Goal: Transaction & Acquisition: Purchase product/service

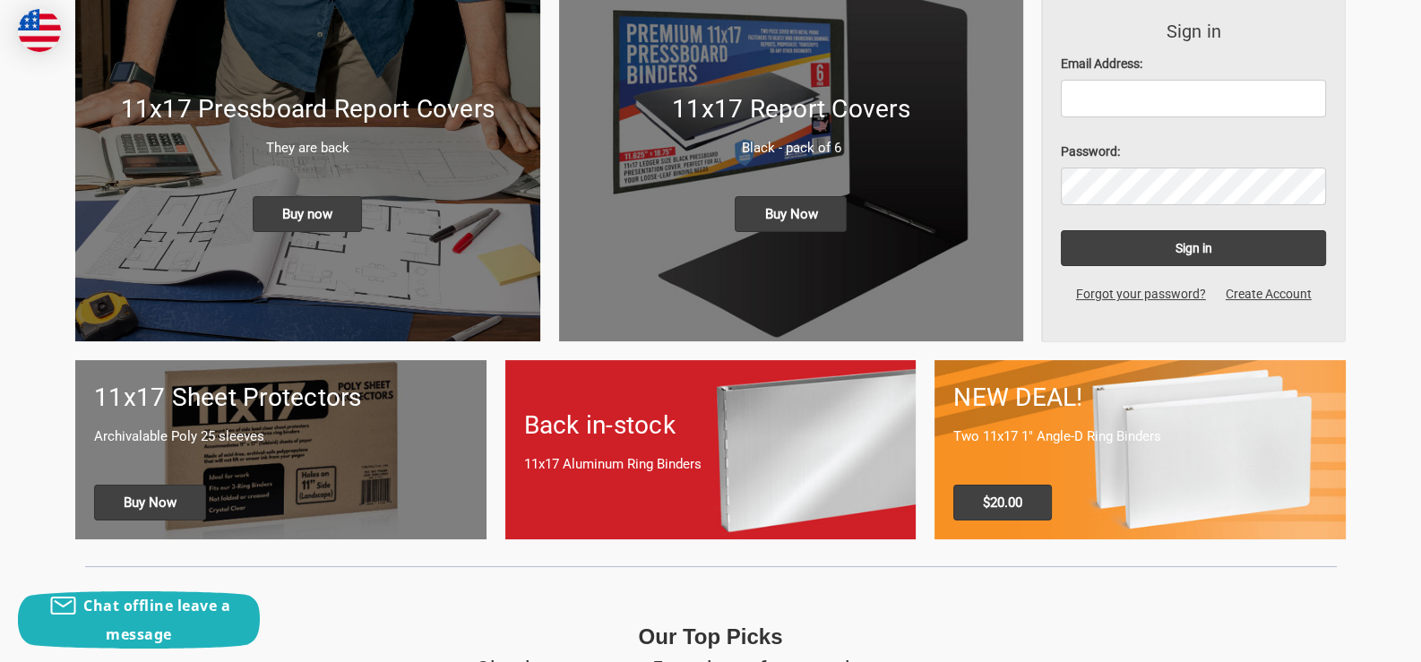
scroll to position [178, 0]
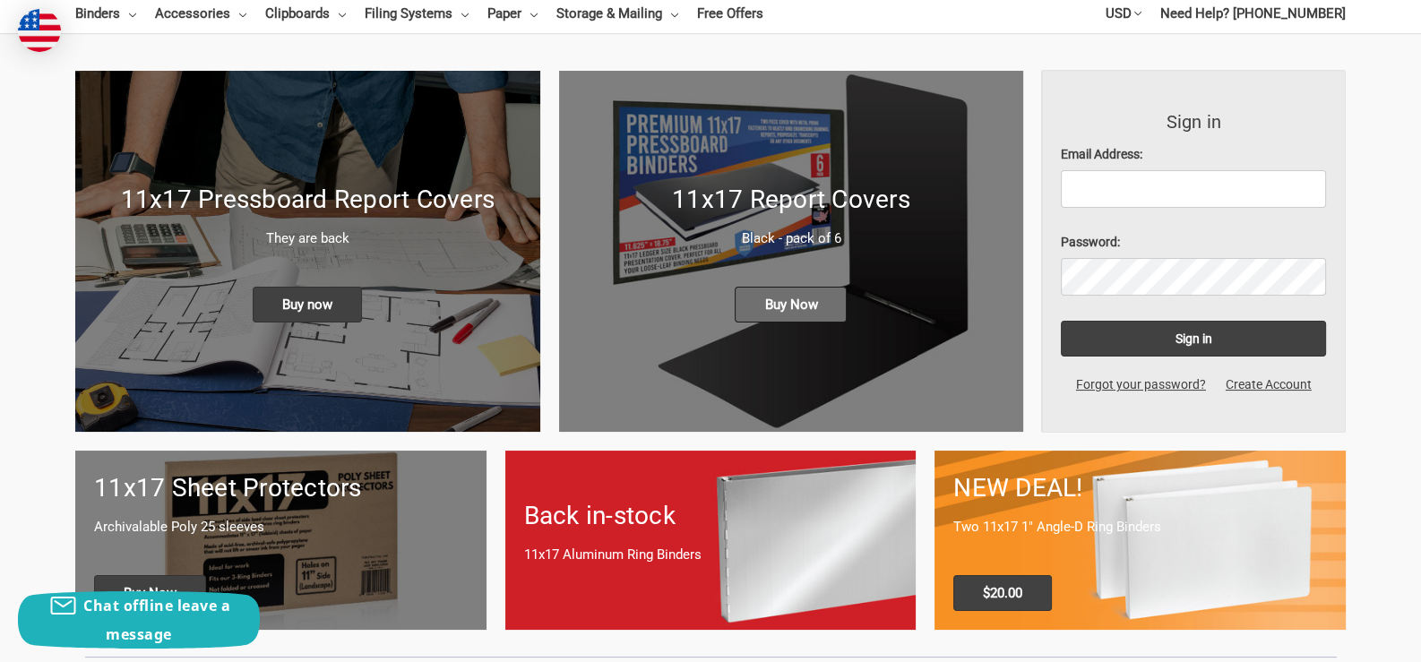
click at [794, 297] on span "Buy Now" at bounding box center [791, 305] width 112 height 36
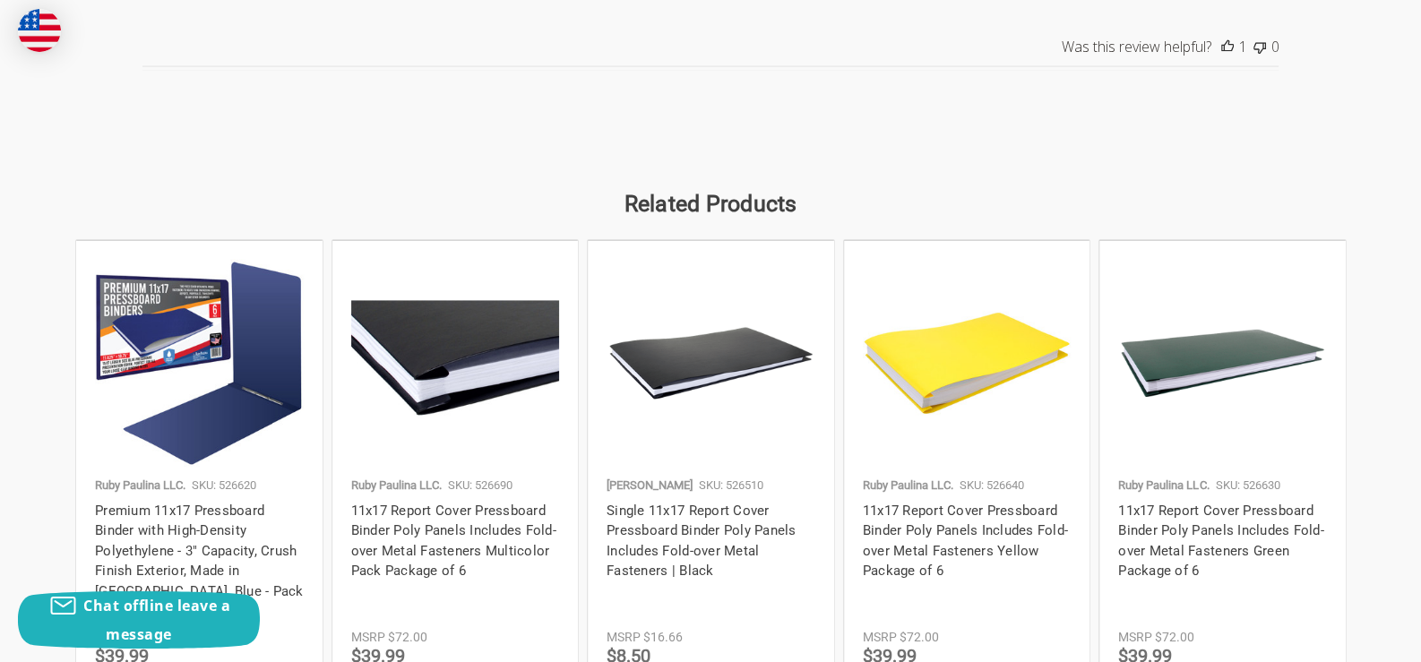
scroll to position [3045, 0]
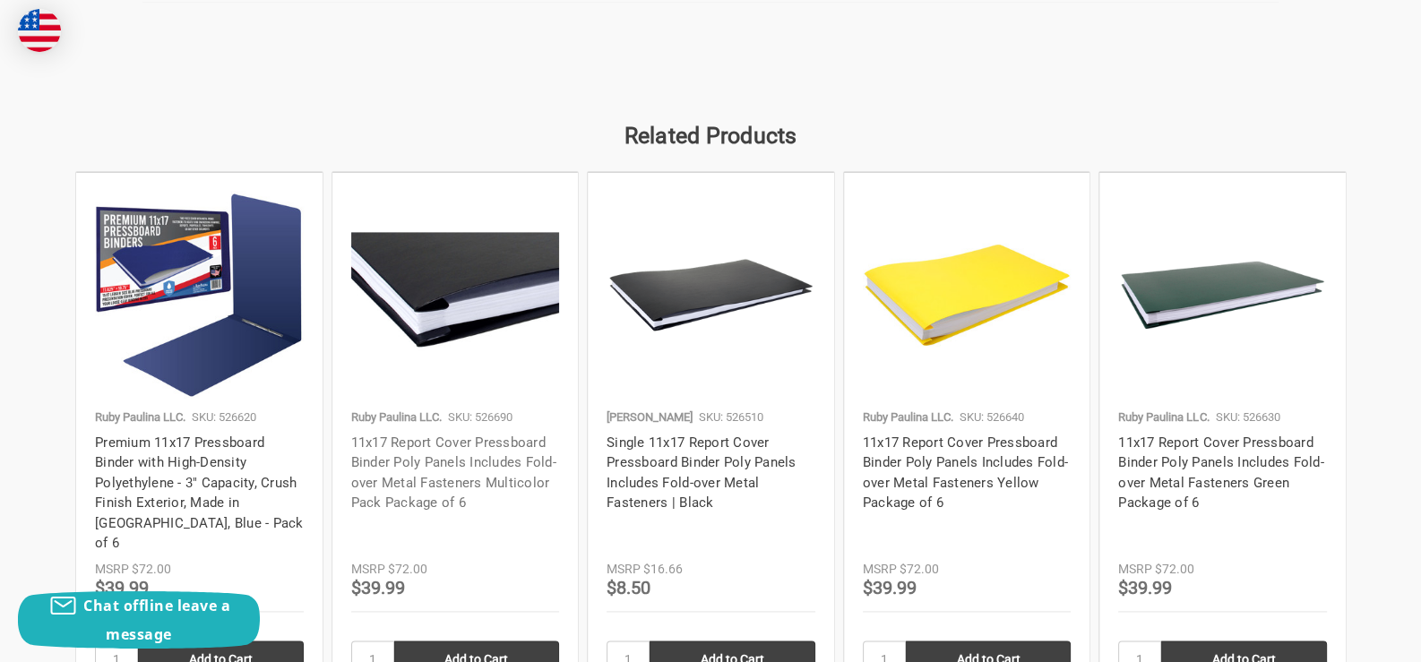
click at [389, 474] on link "11x17 Report Cover Pressboard Binder Poly Panels Includes Fold-over Metal Faste…" at bounding box center [453, 473] width 205 height 77
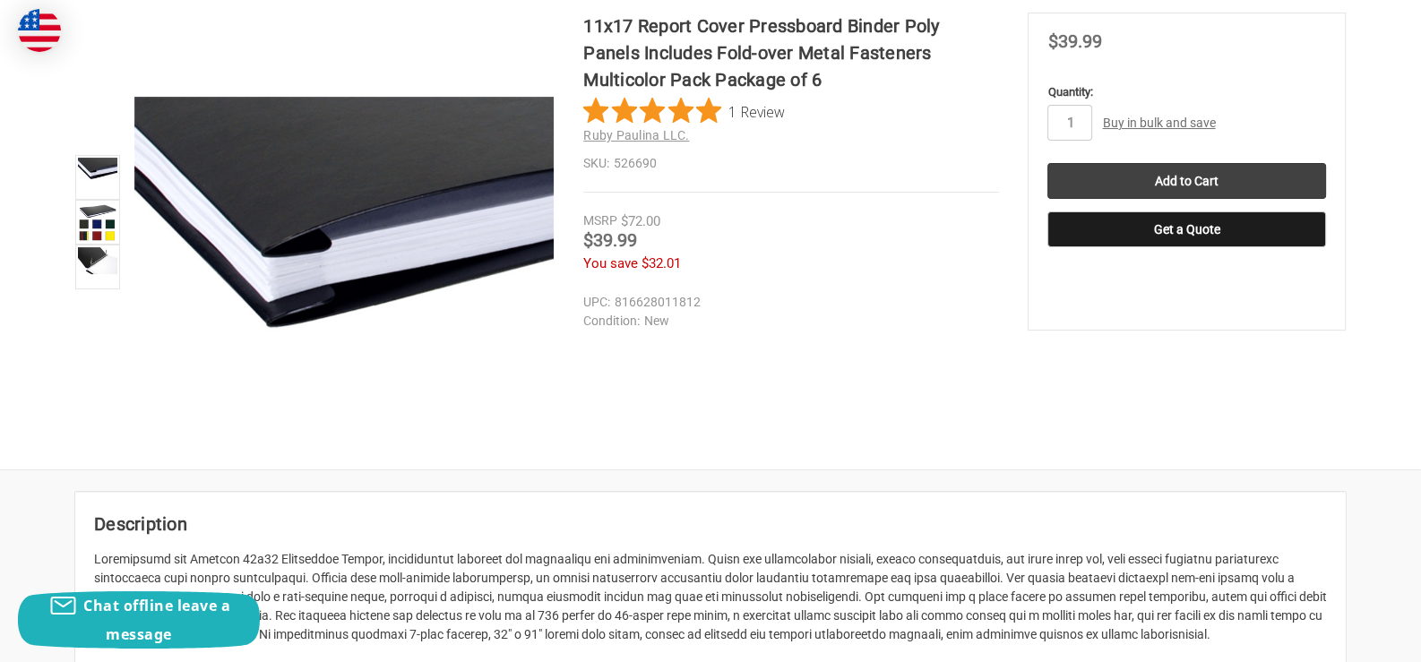
scroll to position [306, 0]
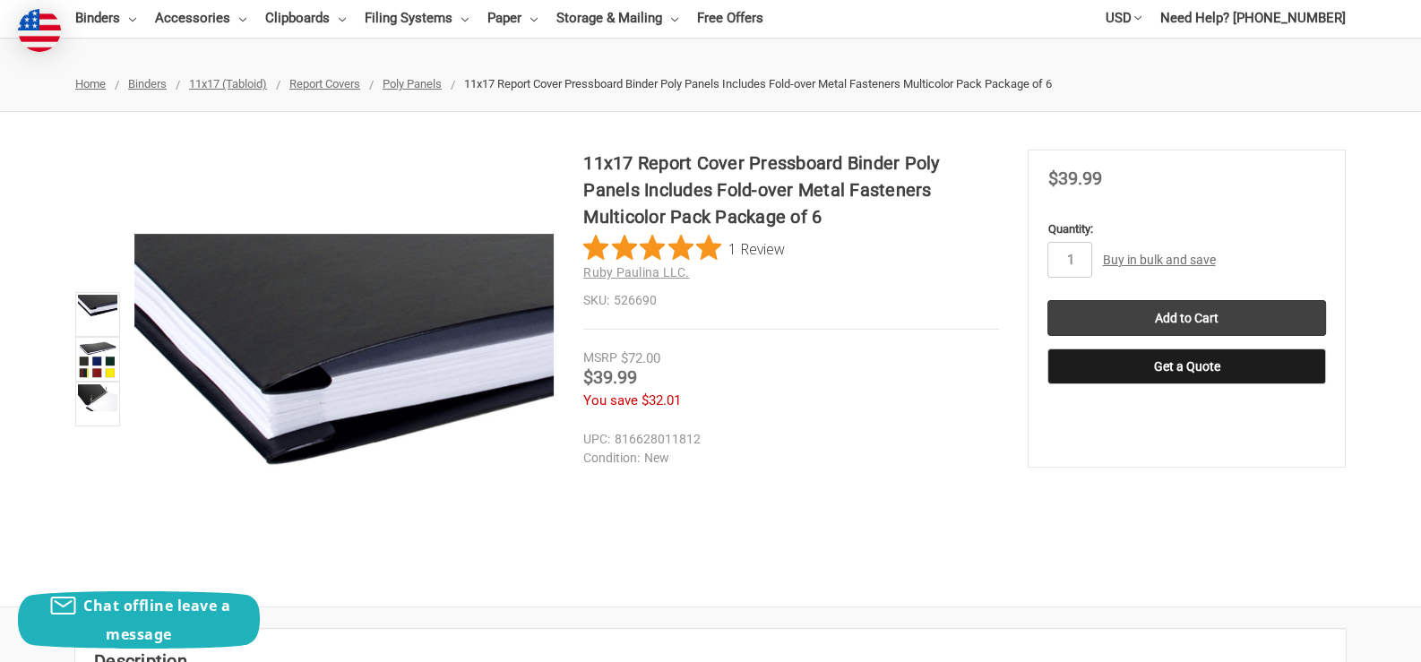
drag, startPoint x: 1427, startPoint y: 388, endPoint x: 1436, endPoint y: 138, distance: 250.1
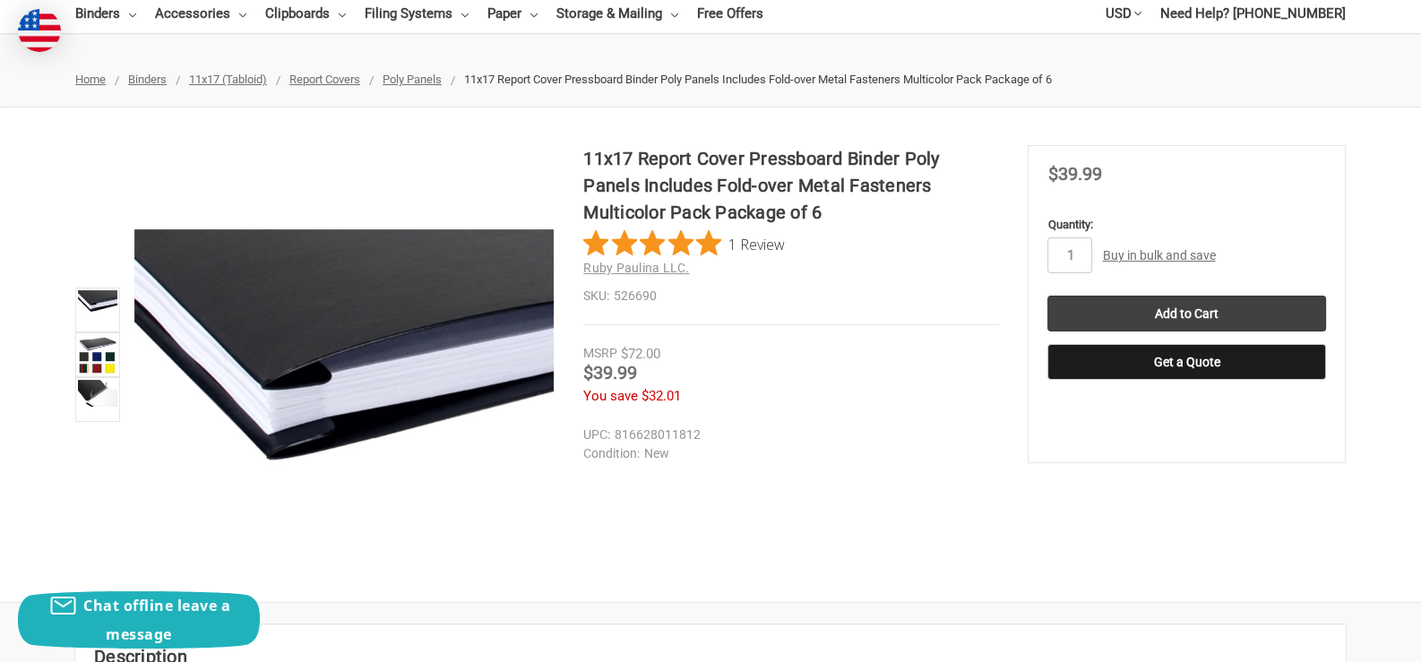
scroll to position [0, 0]
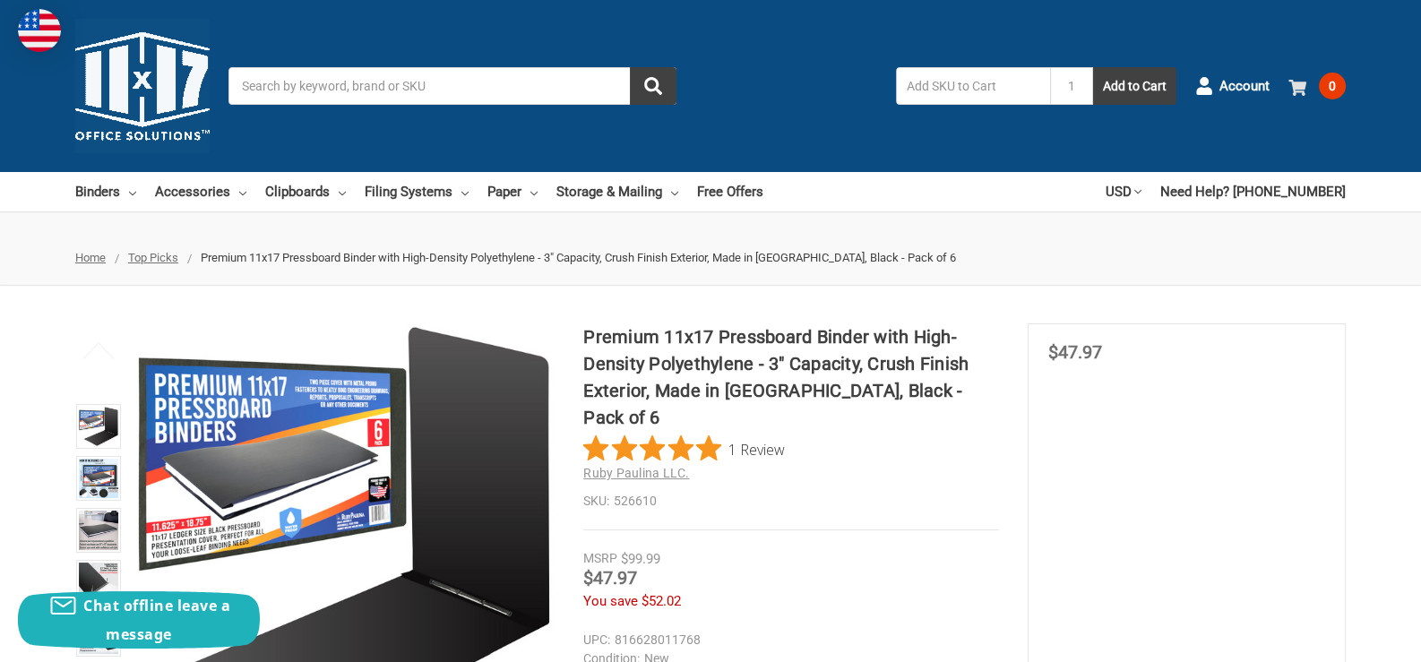
scroll to position [4, 0]
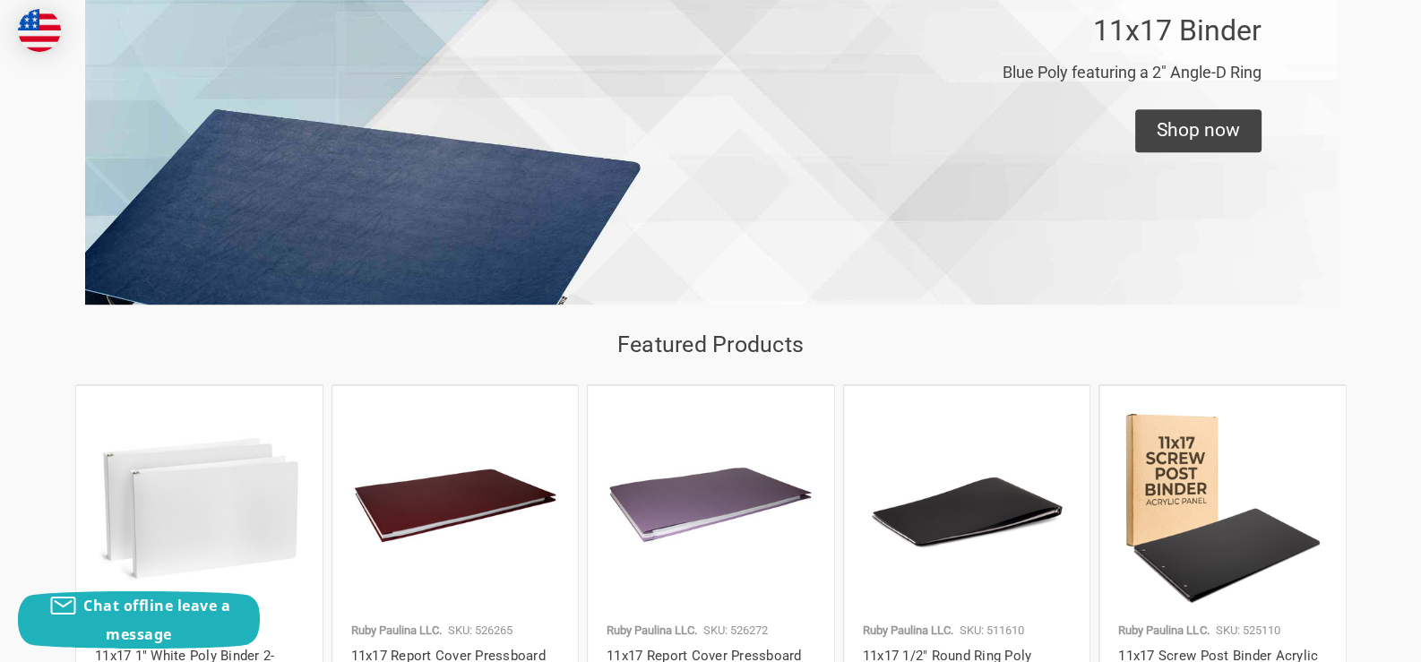
scroll to position [1434, 0]
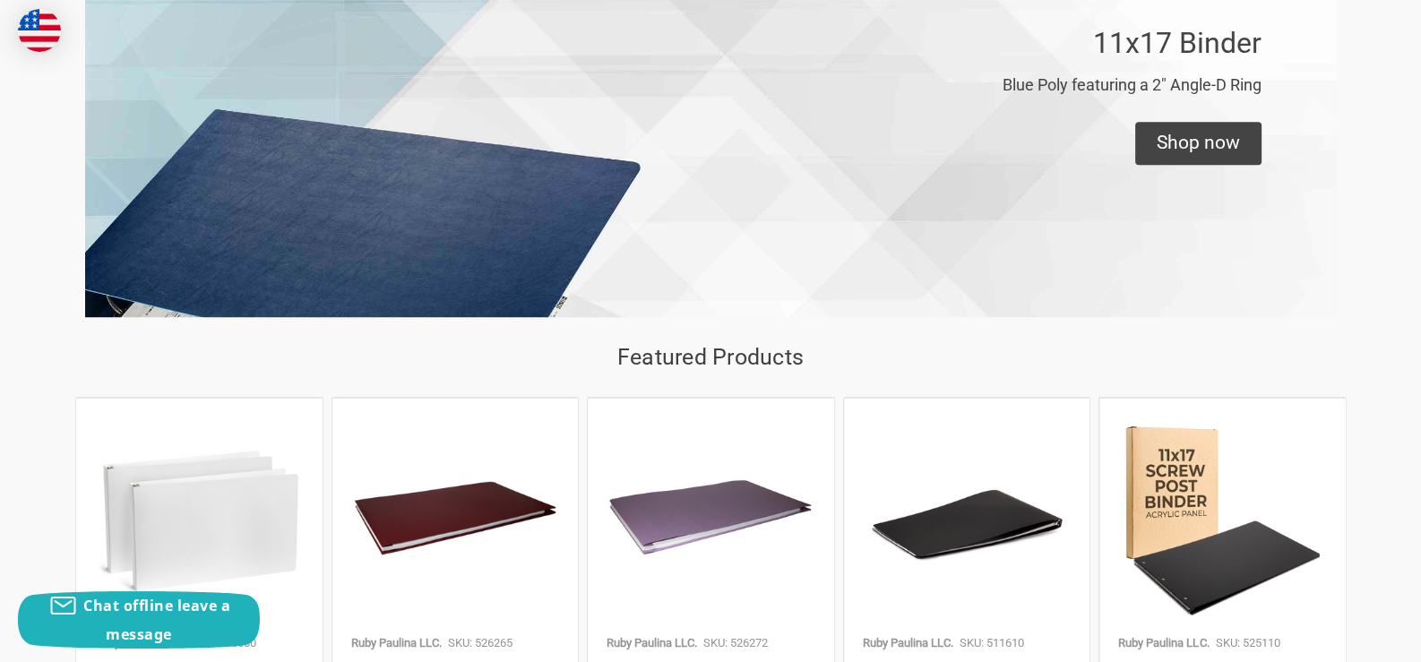
click at [1181, 487] on img at bounding box center [1222, 521] width 209 height 209
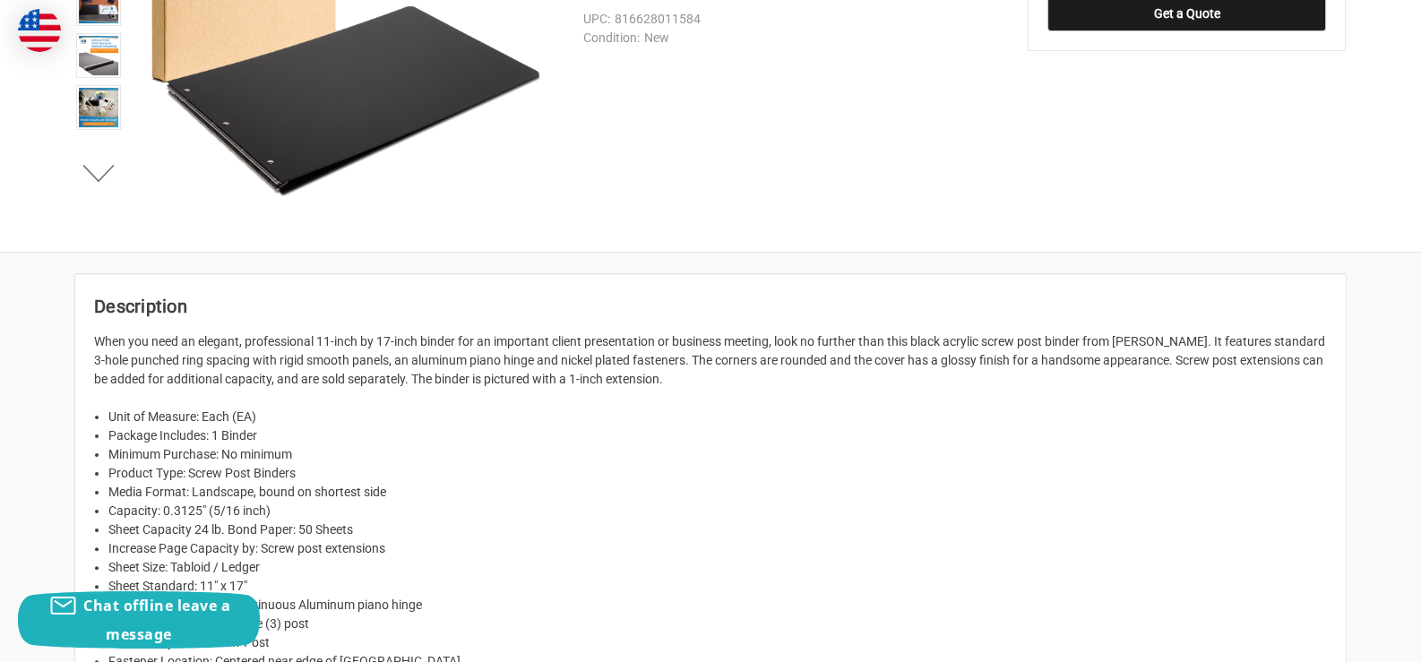
scroll to position [473, 0]
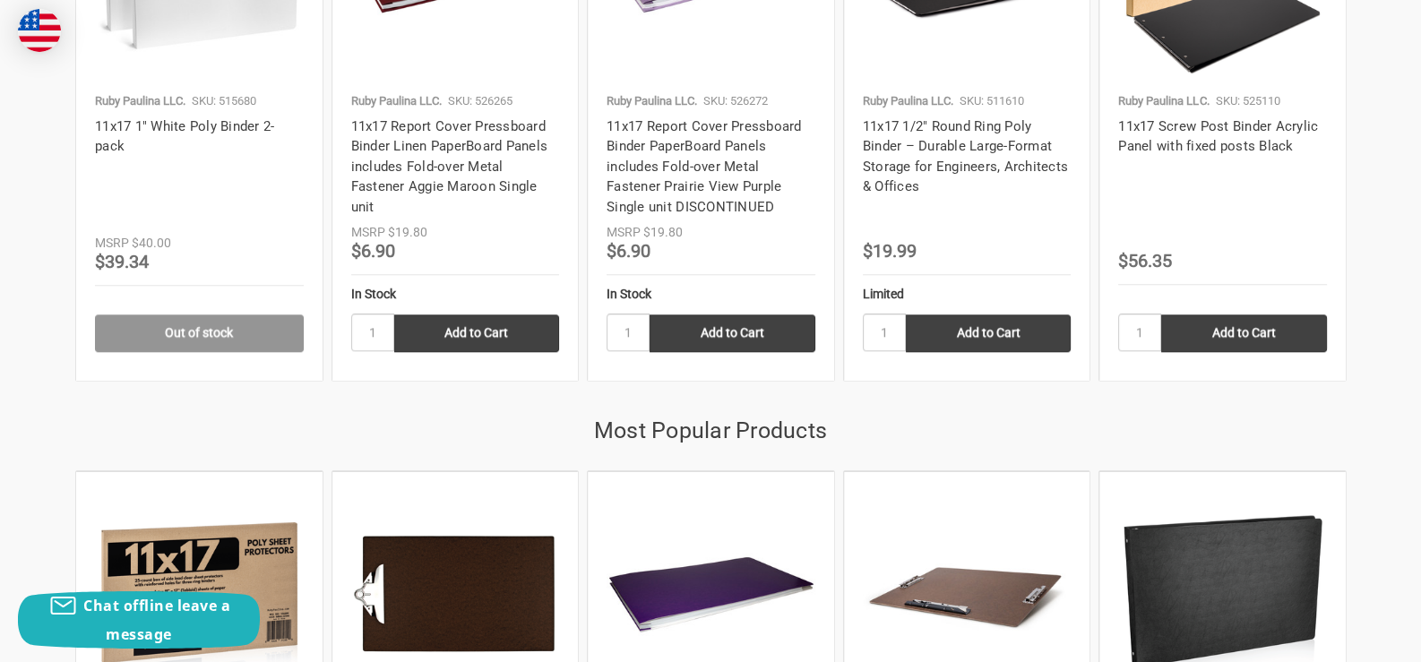
scroll to position [2150, 0]
